Goal: Information Seeking & Learning: Understand process/instructions

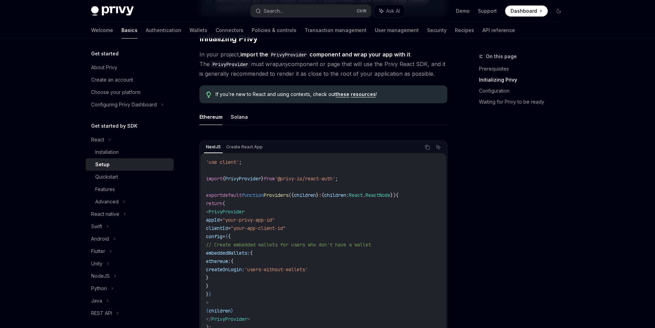
scroll to position [172, 0]
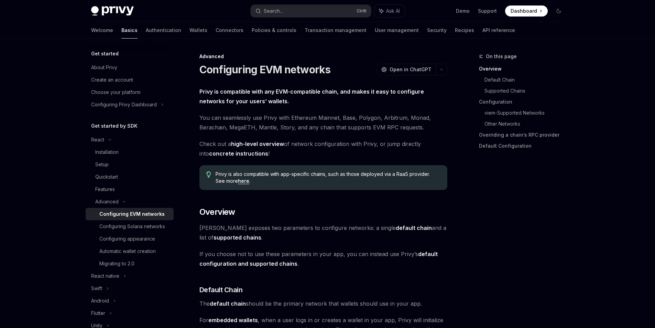
drag, startPoint x: 248, startPoint y: 290, endPoint x: 304, endPoint y: 281, distance: 56.5
click at [191, 292] on div "Navigate to header" at bounding box center [190, 289] width 8 height 8
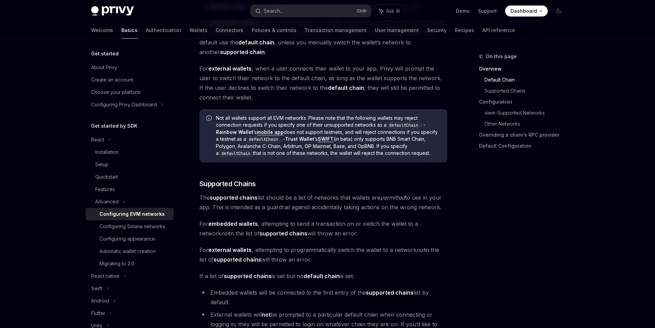
scroll to position [301, 0]
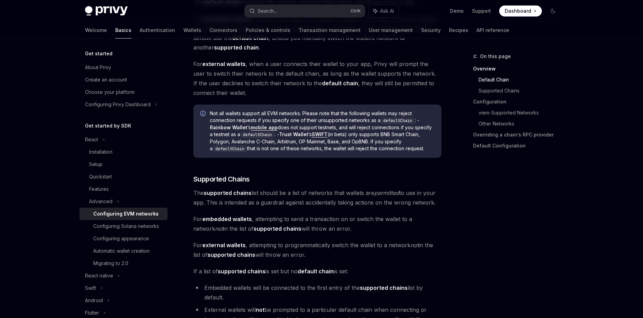
type textarea "*"
